Goal: Ask a question

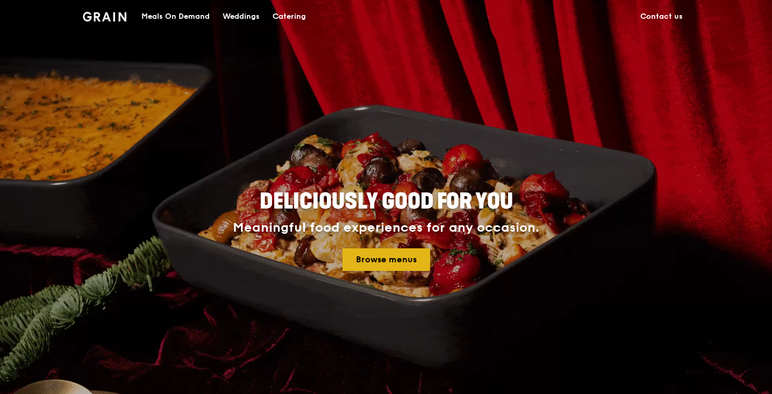
click at [375, 269] on link "Browse menus" at bounding box center [386, 259] width 88 height 23
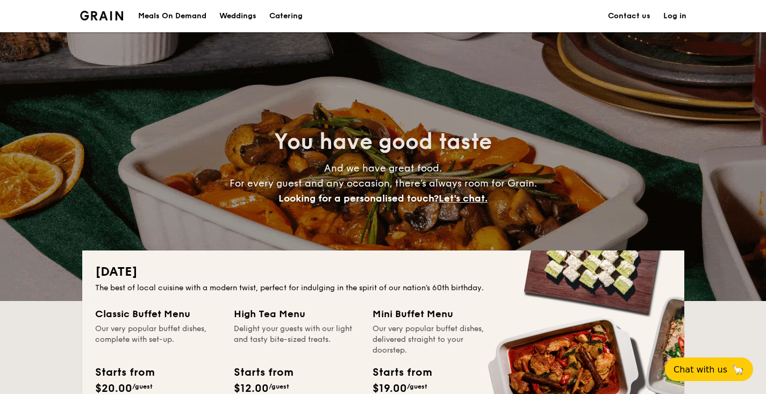
click at [627, 18] on link "Contact us" at bounding box center [629, 16] width 42 height 32
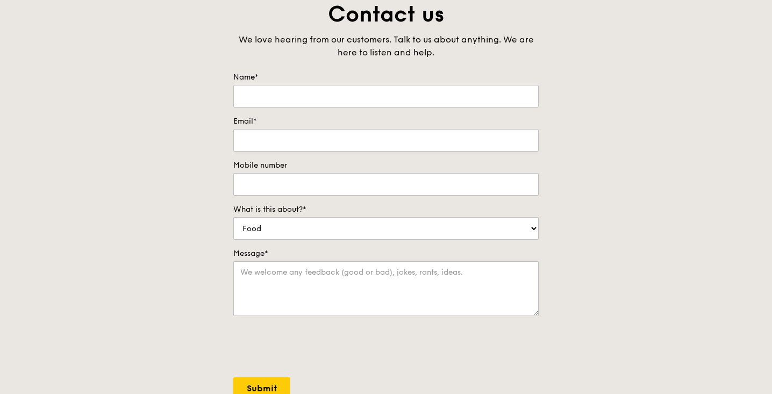
scroll to position [81, 0]
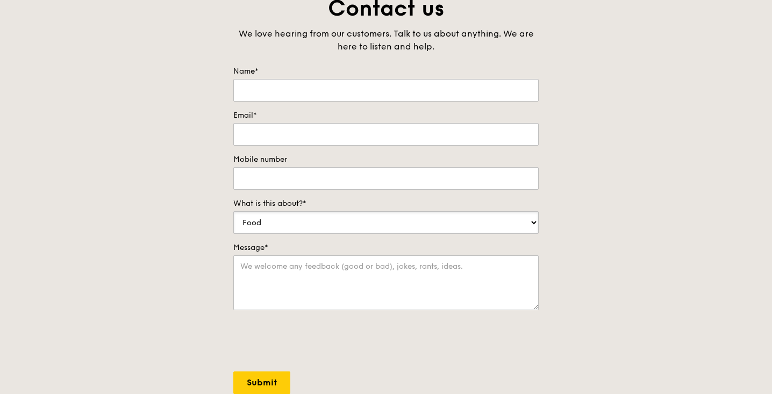
click at [429, 224] on select "Food Service Billing/Payment Catering Others" at bounding box center [385, 222] width 305 height 23
select select "Catering"
click at [424, 187] on input "Mobile number" at bounding box center [385, 178] width 305 height 23
type input "84188550"
type input "Ron Aw"
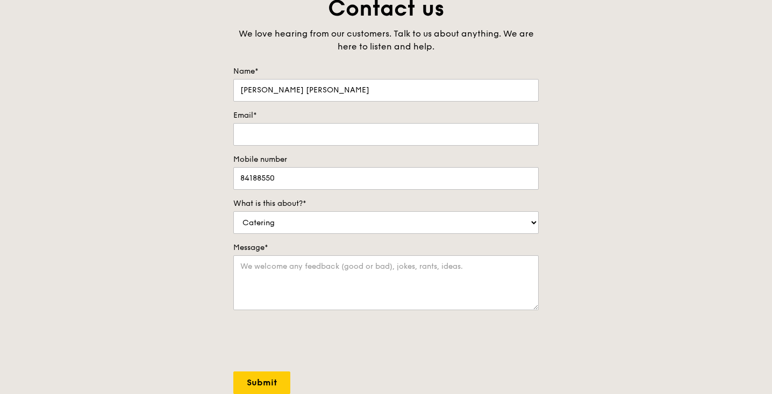
click at [350, 121] on div "Email*" at bounding box center [385, 127] width 305 height 35
click at [350, 130] on input "Email*" at bounding box center [385, 134] width 305 height 23
type input "ron@pulseactiv.com.sg"
click at [307, 271] on textarea "Message*" at bounding box center [385, 282] width 305 height 55
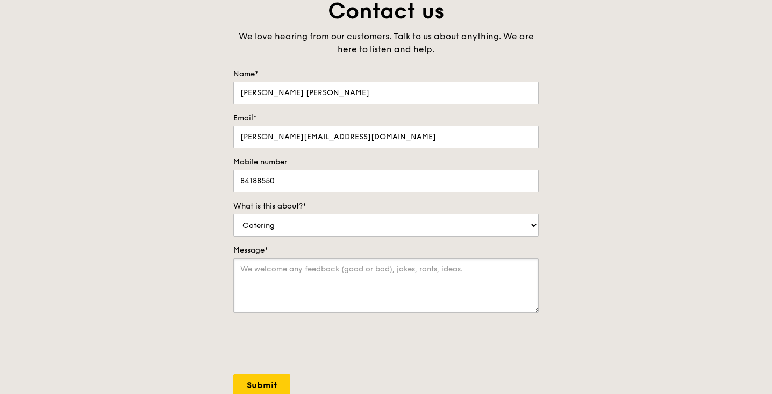
scroll to position [0, 0]
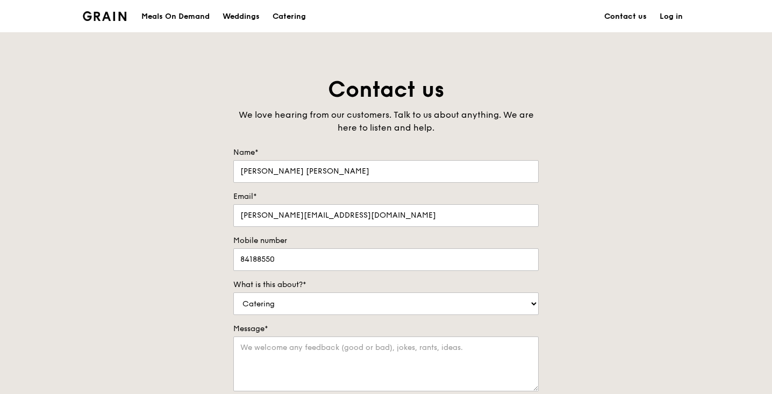
click at [632, 16] on link "Contact us" at bounding box center [625, 17] width 55 height 32
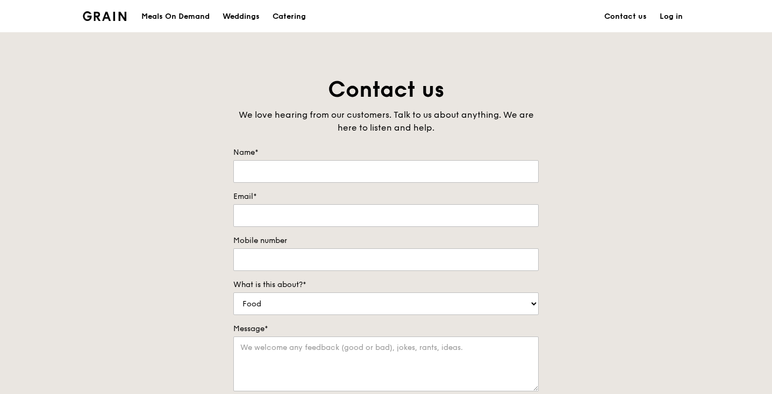
click at [112, 14] on img at bounding box center [105, 16] width 44 height 10
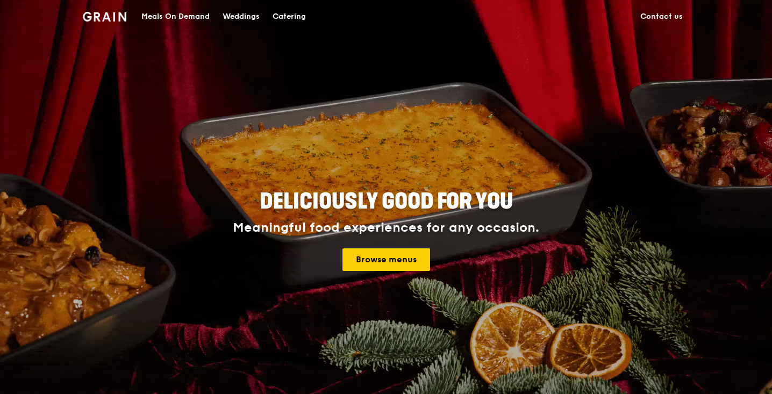
click at [292, 11] on div "Catering" at bounding box center [288, 17] width 33 height 32
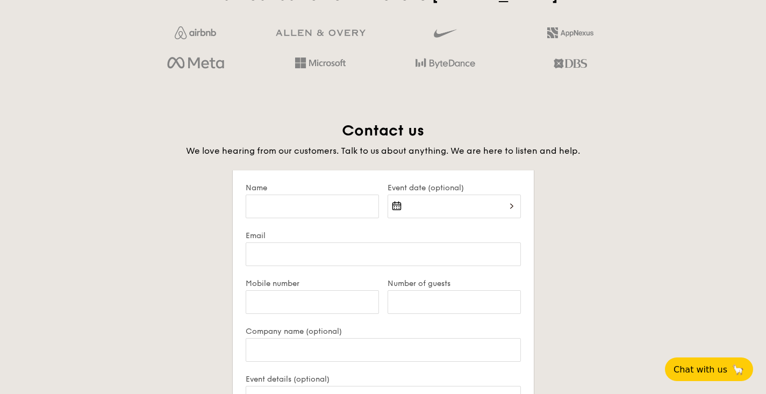
scroll to position [2082, 0]
